Goal: Communication & Community: Connect with others

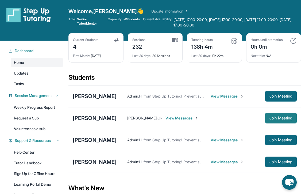
click at [270, 117] on span "Join Meeting" at bounding box center [281, 118] width 23 height 3
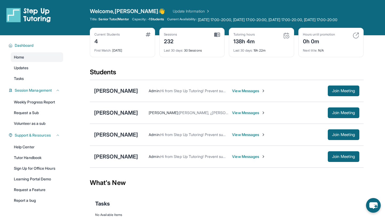
click at [237, 116] on span "View Messages" at bounding box center [248, 112] width 33 height 5
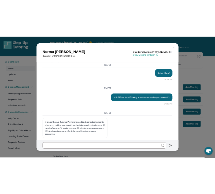
scroll to position [3328, 0]
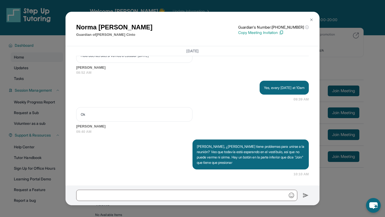
click at [311, 20] on img at bounding box center [312, 20] width 4 height 4
